Goal: Information Seeking & Learning: Check status

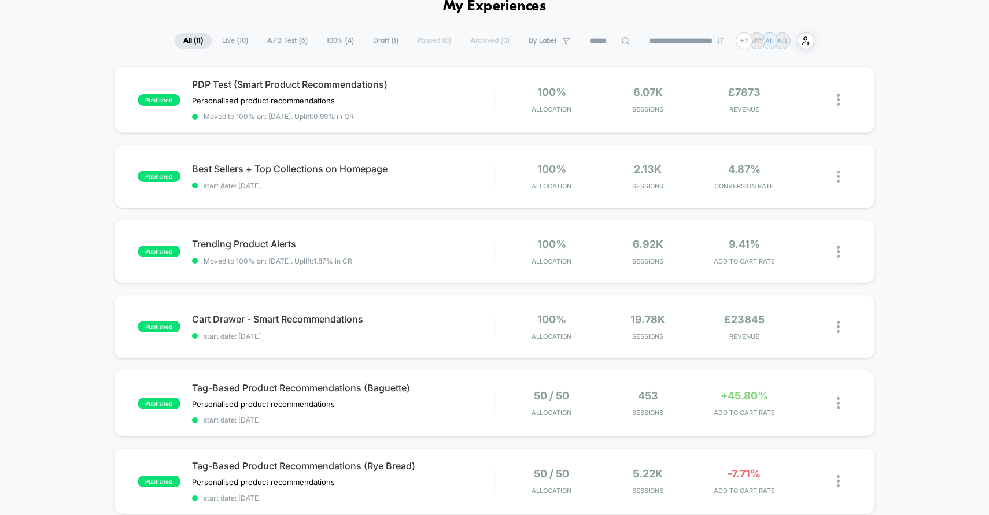
scroll to position [153, 0]
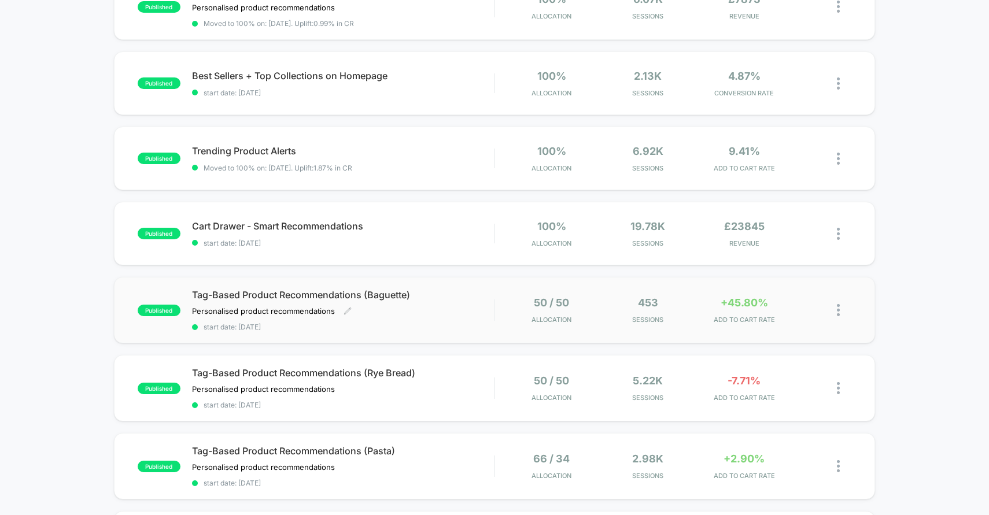
click at [439, 304] on div "Tag-Based Product Recommendations (Baguette) Personalised product recommendatio…" at bounding box center [343, 310] width 302 height 42
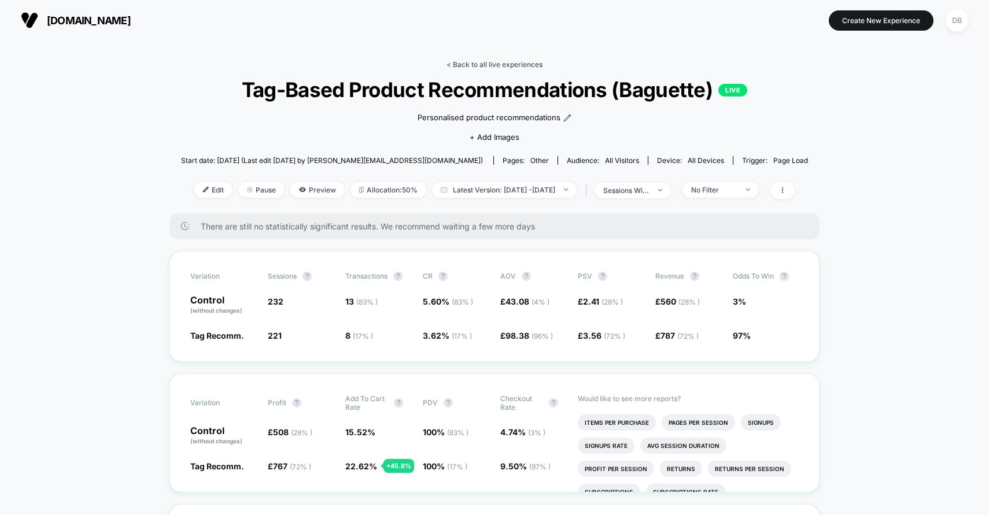
click at [469, 61] on link "< Back to all live experiences" at bounding box center [494, 64] width 96 height 9
